Goal: Information Seeking & Learning: Find contact information

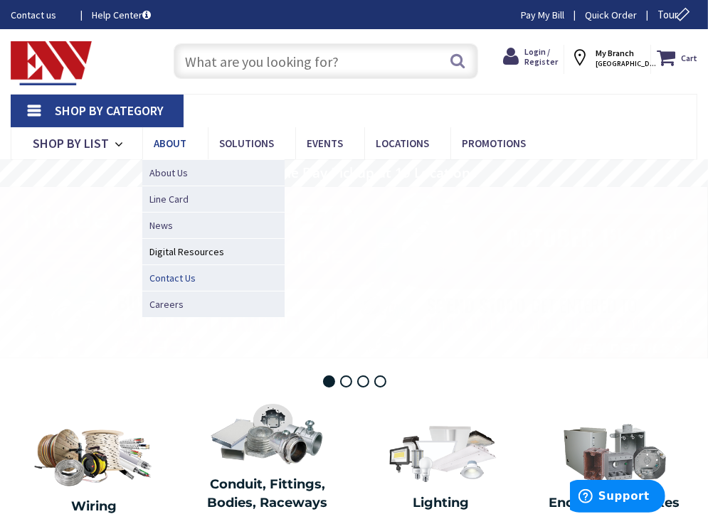
click at [160, 272] on span "Contact Us" at bounding box center [172, 278] width 46 height 14
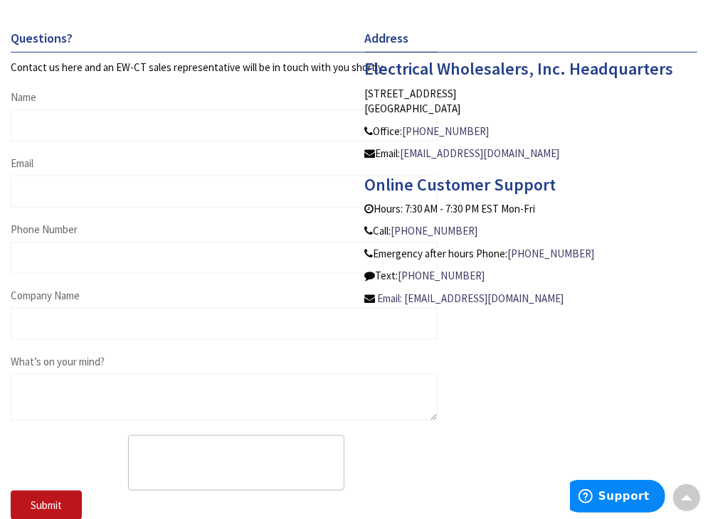
scroll to position [640, 0]
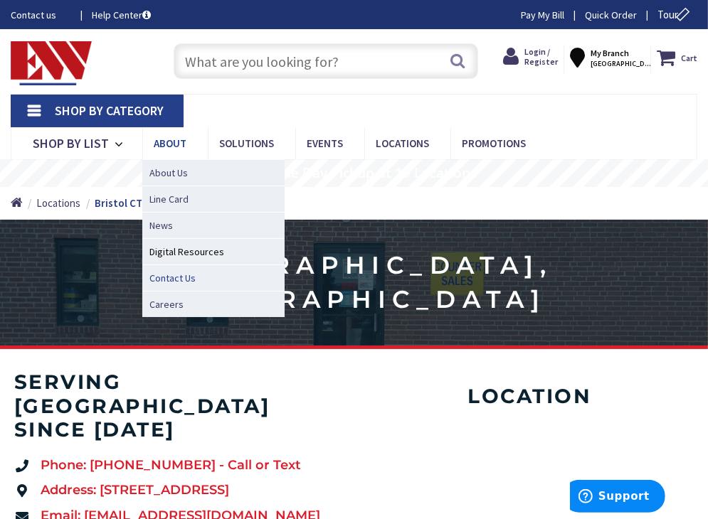
click at [171, 279] on span "Contact Us" at bounding box center [172, 278] width 46 height 14
